Goal: Task Accomplishment & Management: Manage account settings

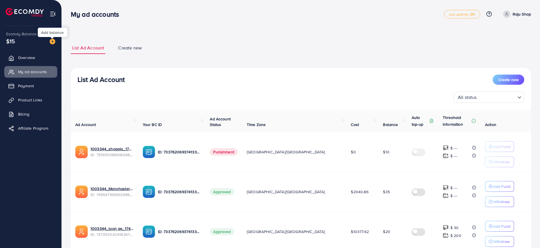
click at [54, 40] on img at bounding box center [53, 42] width 6 height 6
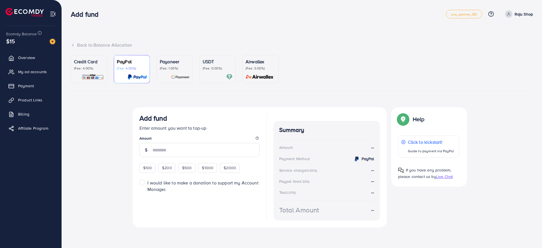
click at [86, 62] on p "Credit Card" at bounding box center [89, 61] width 30 height 7
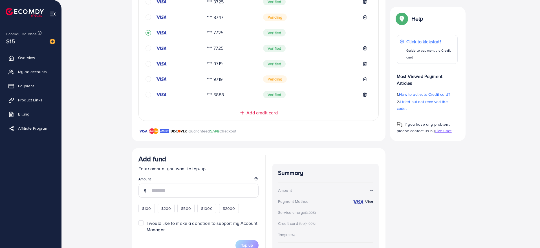
scroll to position [196, 0]
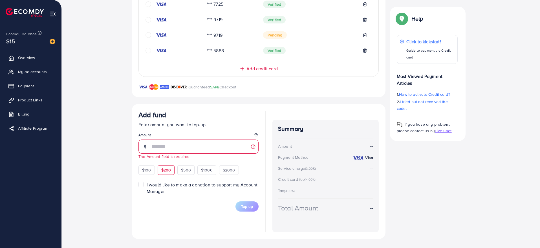
click at [164, 166] on div "$200" at bounding box center [166, 170] width 17 height 10
type input "***"
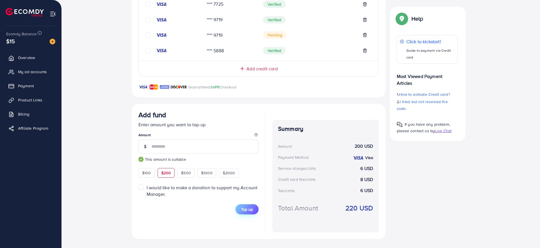
click at [248, 207] on span "Top up" at bounding box center [247, 209] width 12 height 6
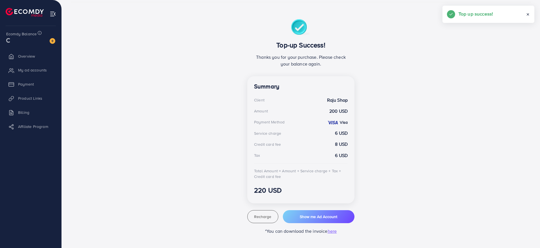
scroll to position [88, 0]
click at [40, 69] on span "My ad accounts" at bounding box center [33, 70] width 29 height 6
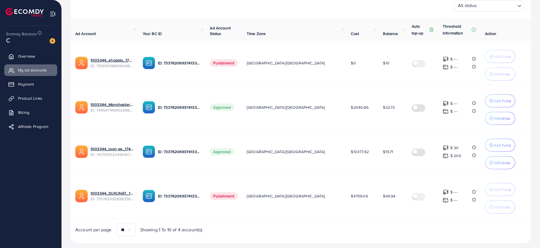
scroll to position [105, 0]
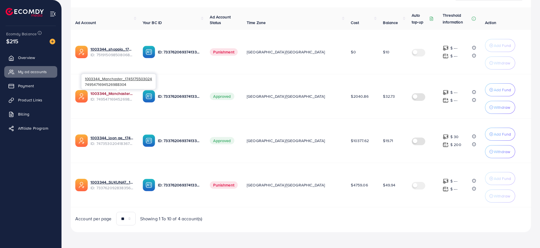
click at [114, 94] on link "1003344_Manchaster_1745175503024" at bounding box center [112, 94] width 43 height 6
click at [123, 92] on link "1003344_Manchaster_1745175503024" at bounding box center [112, 94] width 43 height 6
